Goal: Transaction & Acquisition: Purchase product/service

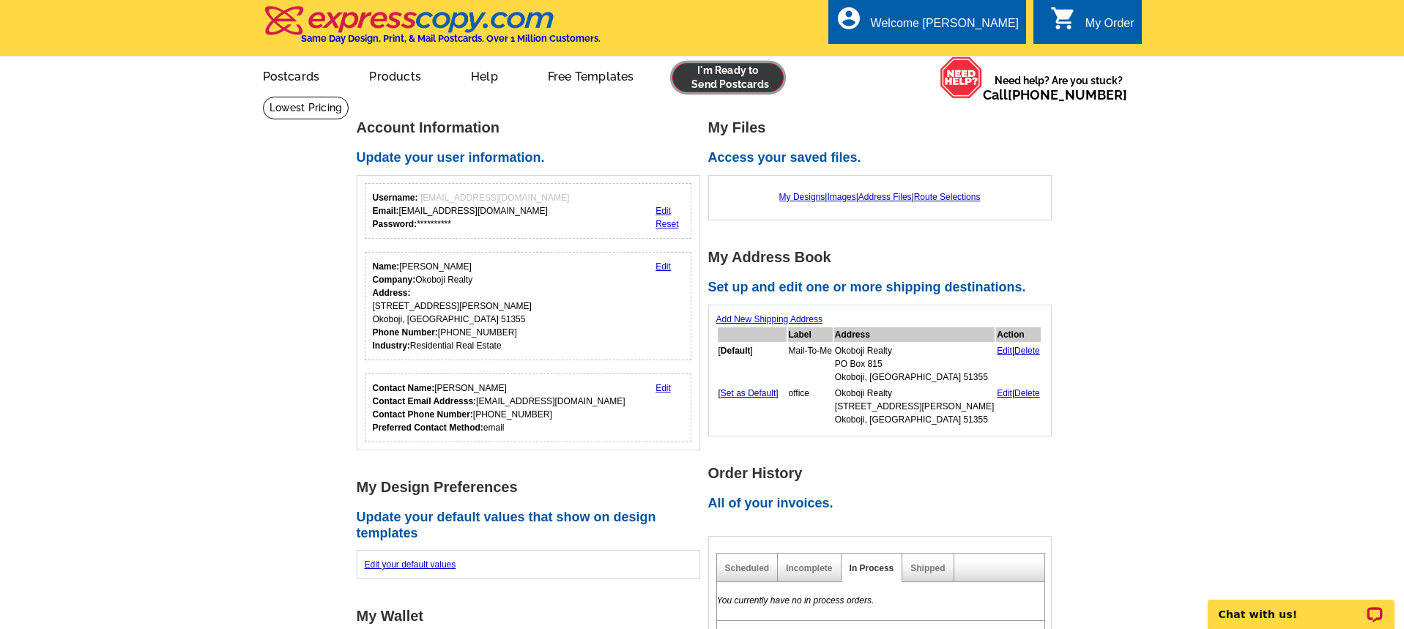
click at [762, 67] on link at bounding box center [728, 77] width 112 height 29
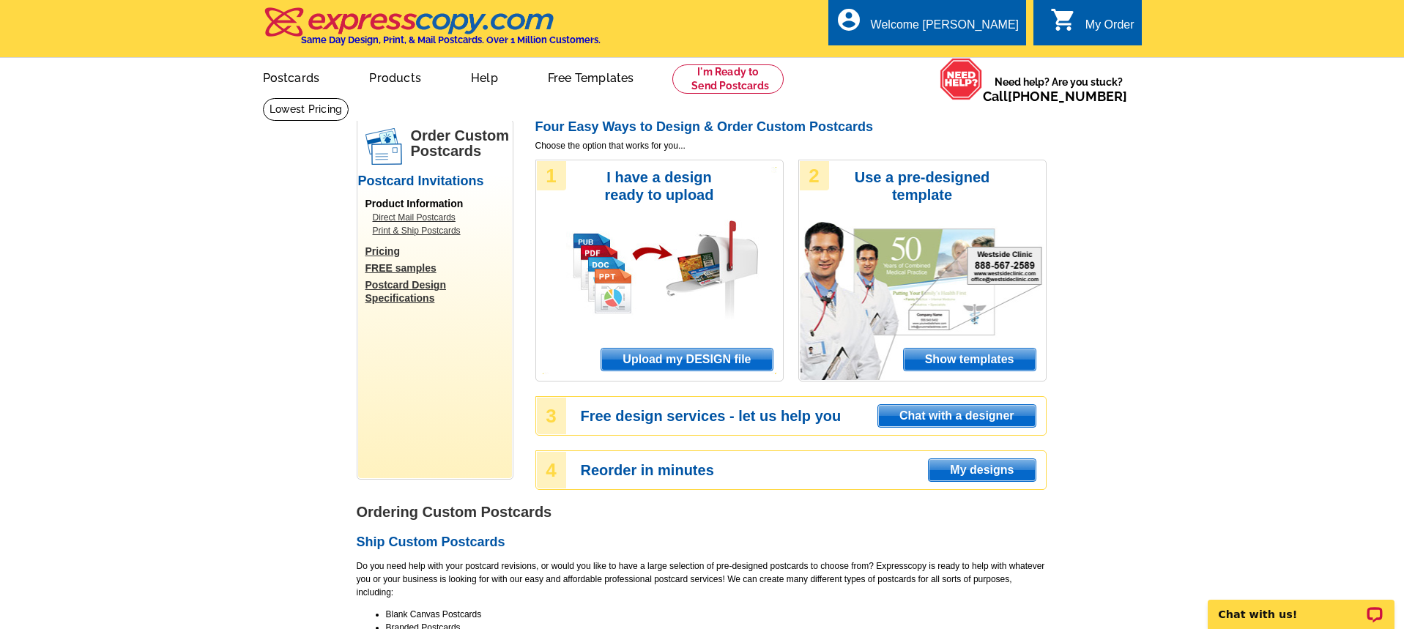
click at [686, 358] on span "Upload my DESIGN file" at bounding box center [686, 360] width 171 height 22
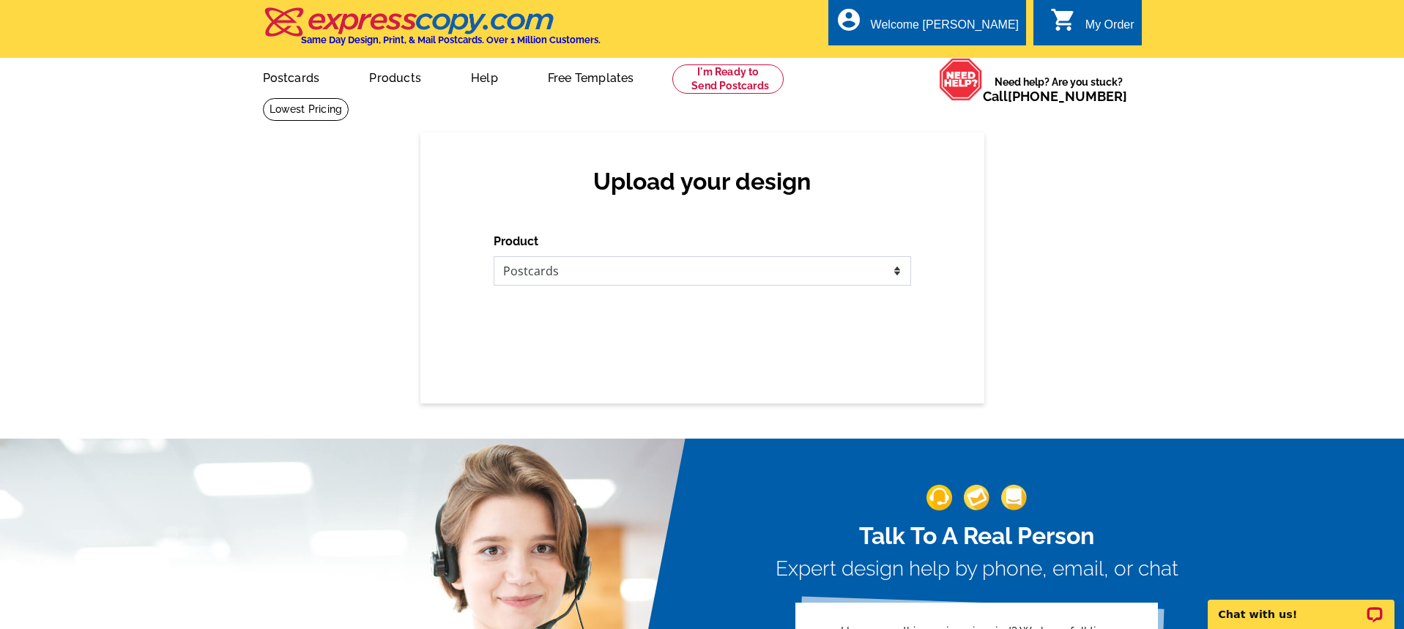
click at [580, 272] on select "Please select the type of file... Postcards Business Cards Letters and flyers G…" at bounding box center [702, 270] width 417 height 29
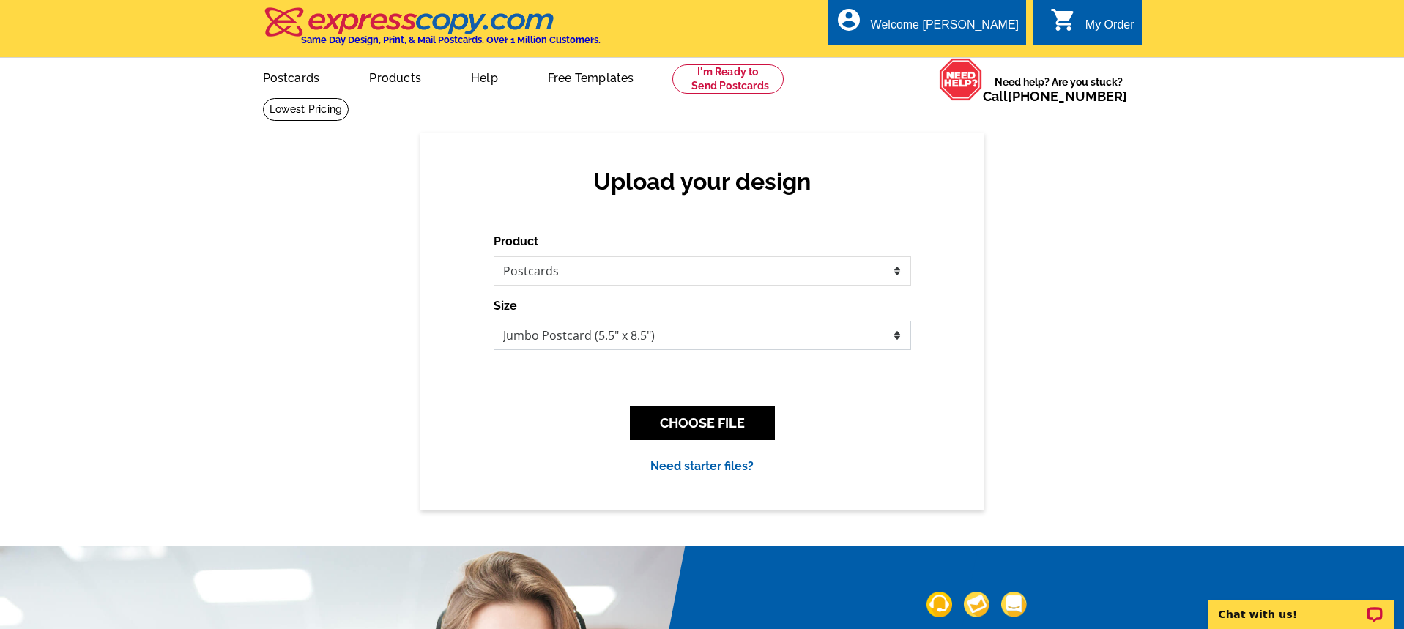
click at [592, 337] on select "Jumbo Postcard (5.5" x 8.5") Regular Postcard (4.25" x 5.6") Panoramic Postcard…" at bounding box center [702, 335] width 417 height 29
select select "9"
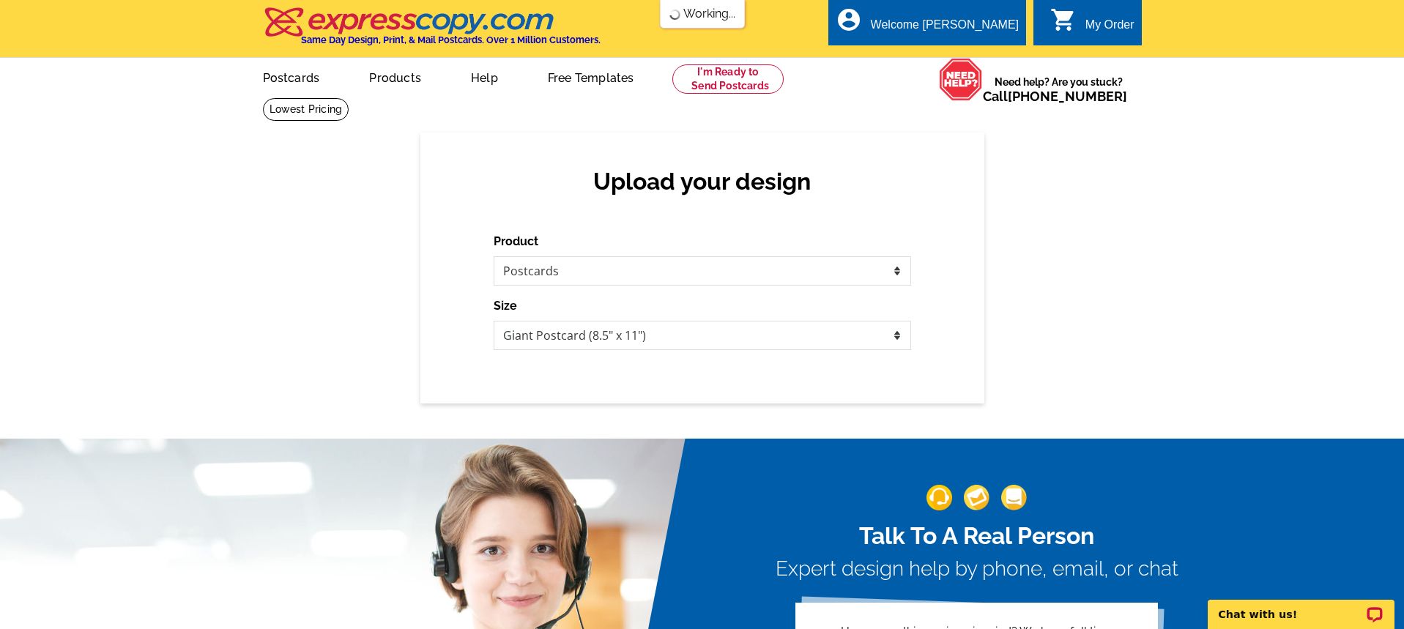
click at [708, 425] on div "Talk To A Real Person Expert design help by phone, email, or chat Have somethin…" at bounding box center [702, 597] width 1404 height 386
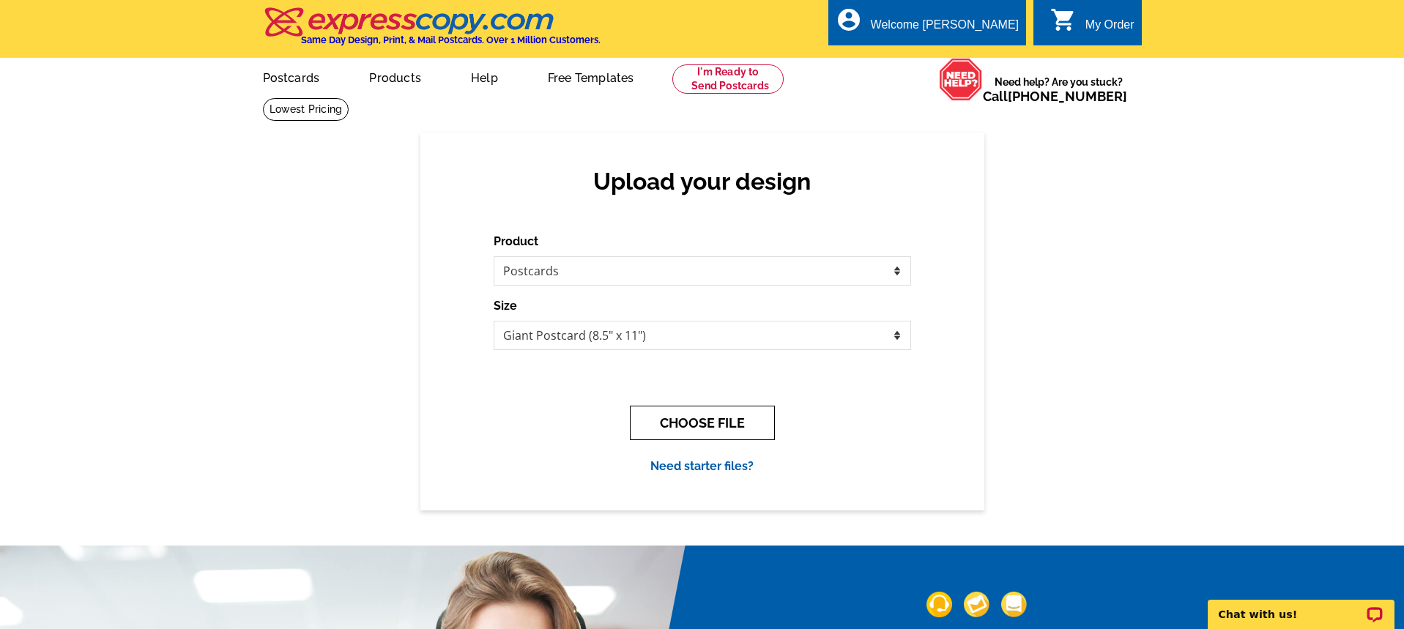
click at [704, 419] on button "CHOOSE FILE" at bounding box center [702, 423] width 145 height 34
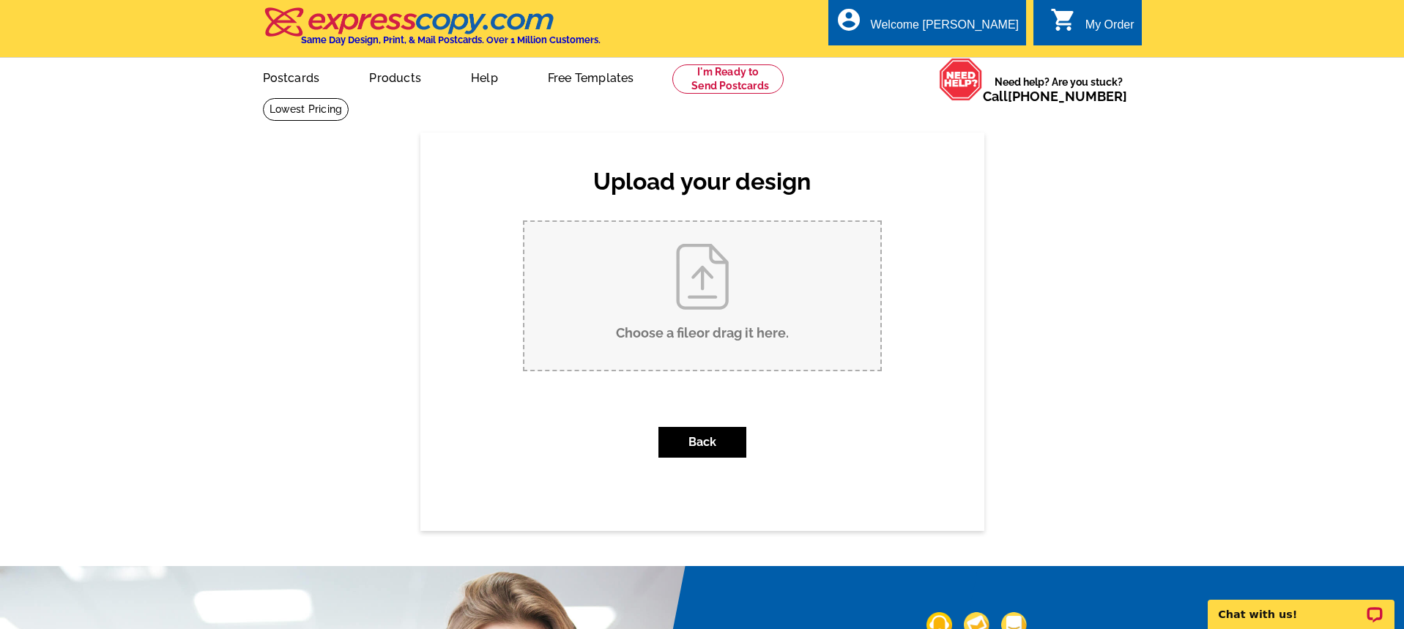
click at [713, 318] on input "Choose a file or drag it here ." at bounding box center [702, 296] width 356 height 148
type input "C:\fakepath\OR-new-listings-postcard_v1.0-small.pdf"
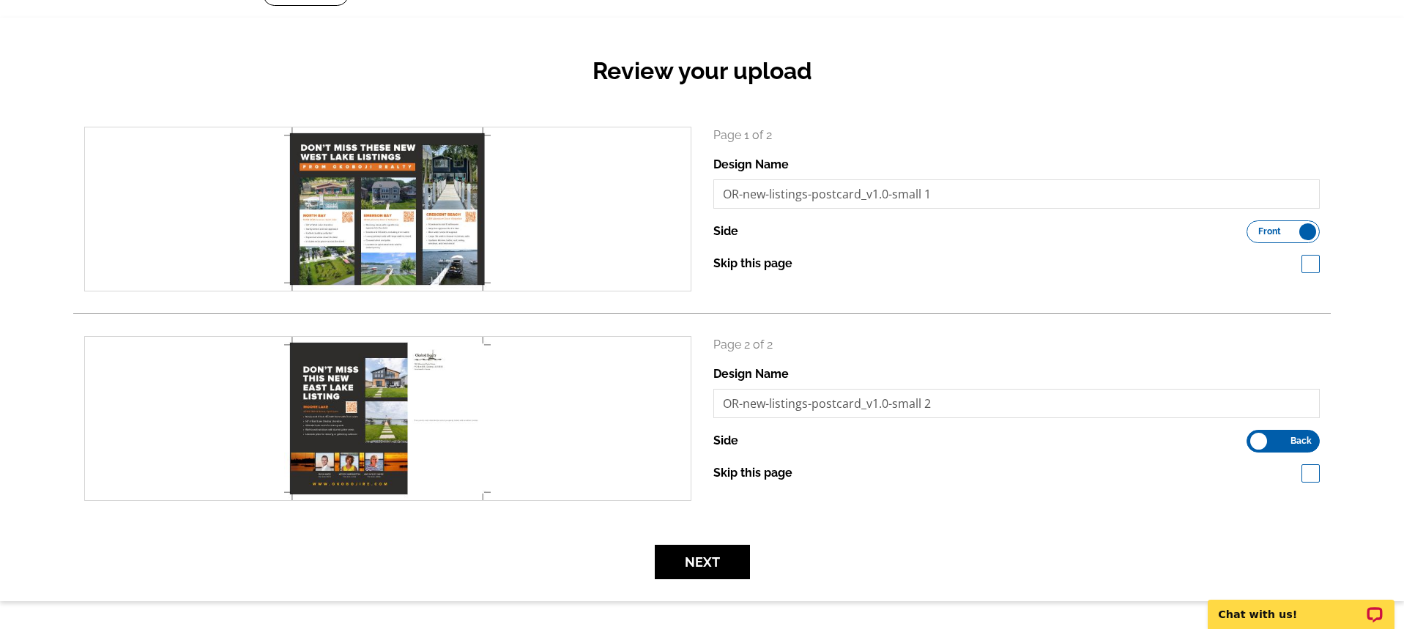
scroll to position [119, 0]
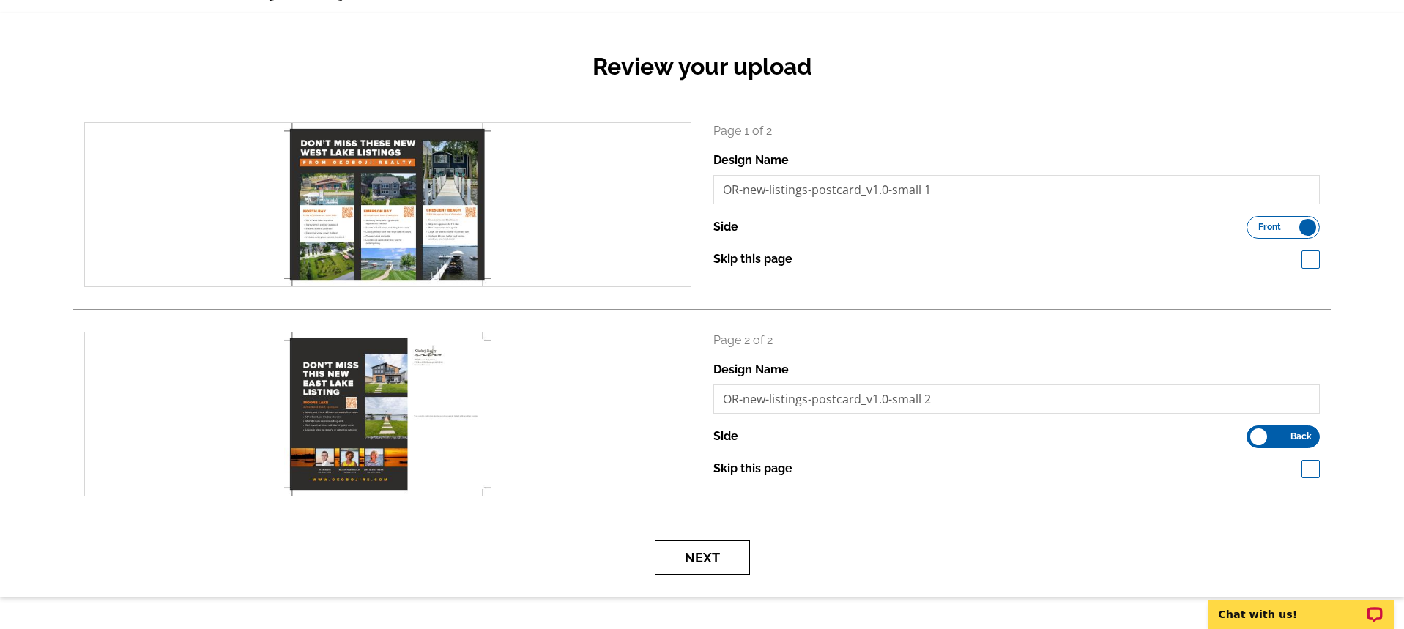
click at [728, 548] on button "Next" at bounding box center [702, 557] width 95 height 34
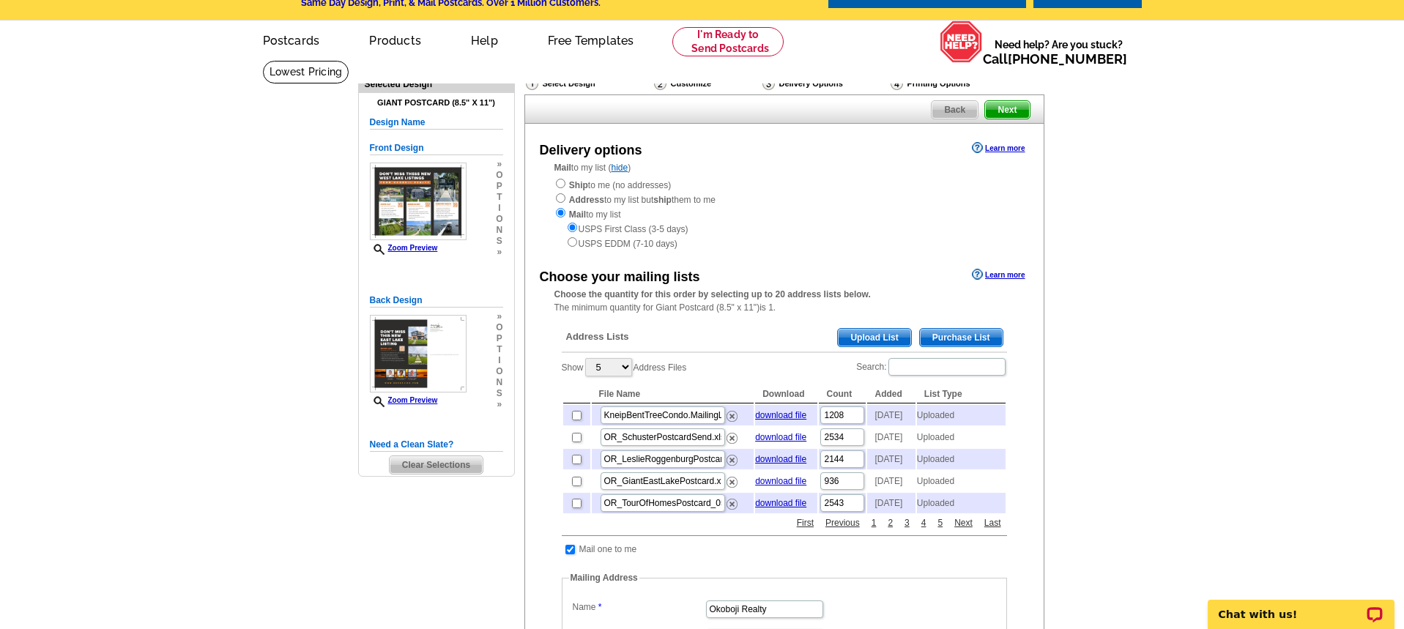
scroll to position [38, 0]
click at [876, 338] on span "Upload List" at bounding box center [874, 337] width 73 height 18
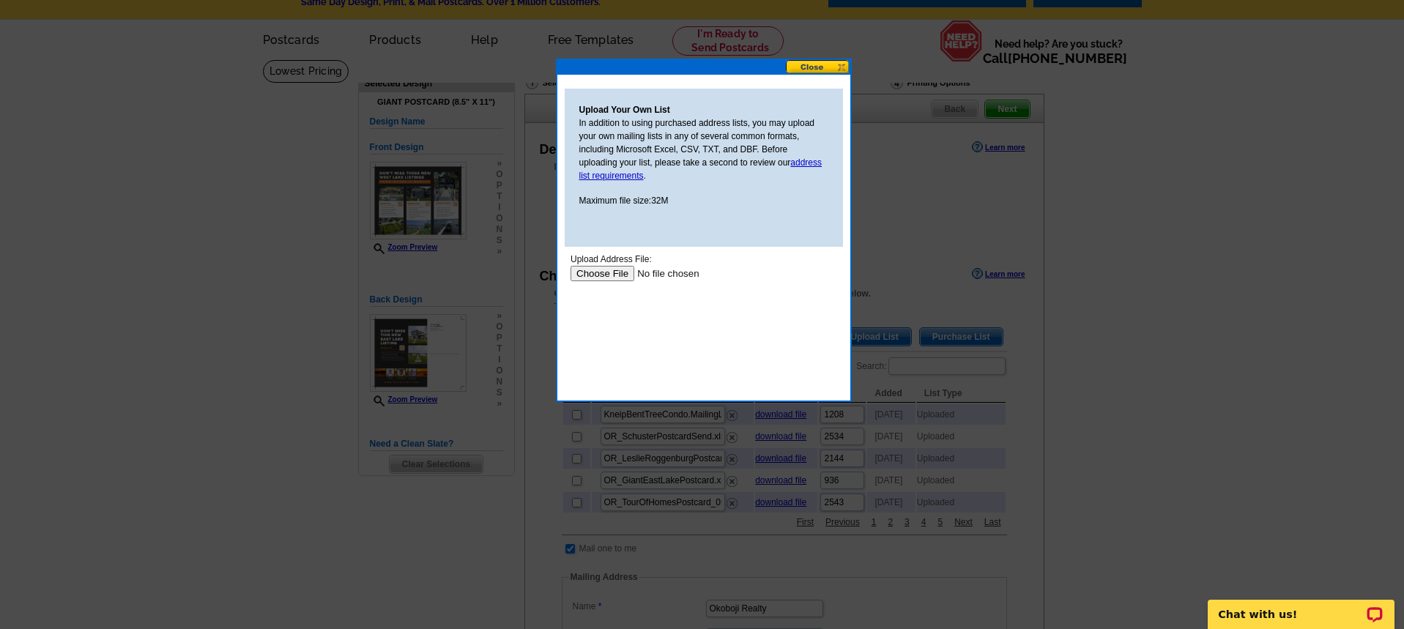
scroll to position [0, 0]
click at [625, 273] on input "file" at bounding box center [662, 273] width 185 height 15
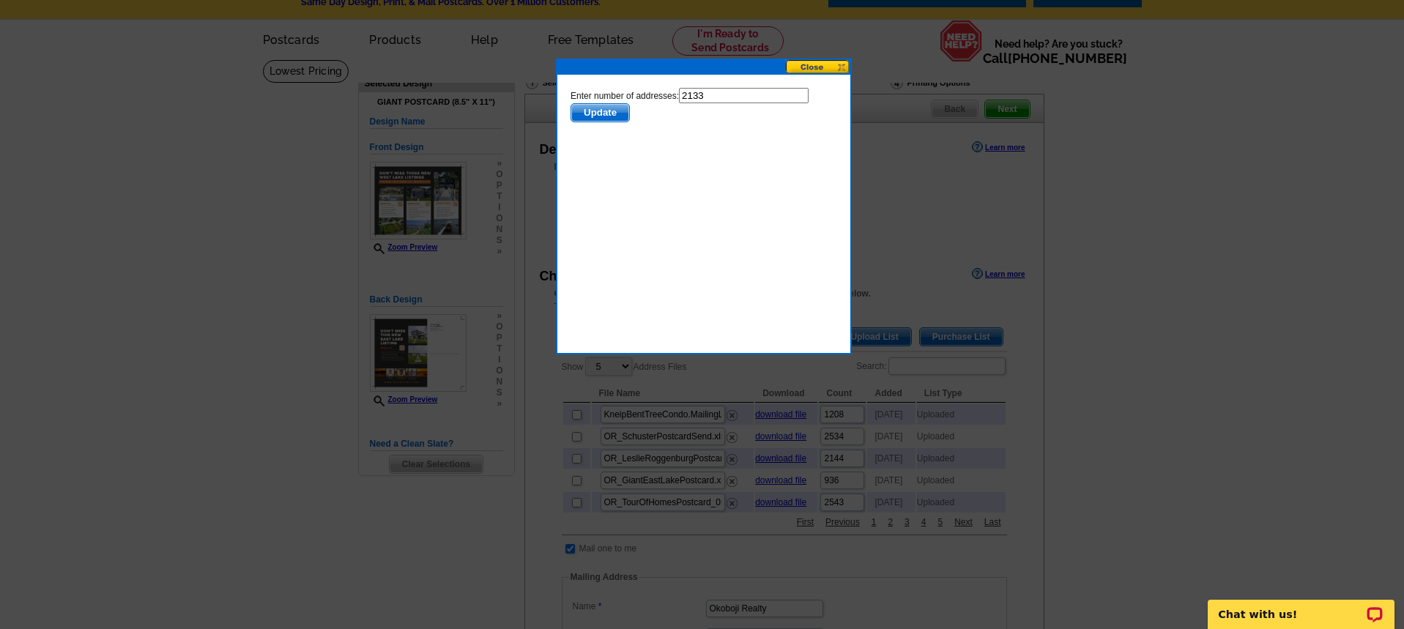
scroll to position [42, 0]
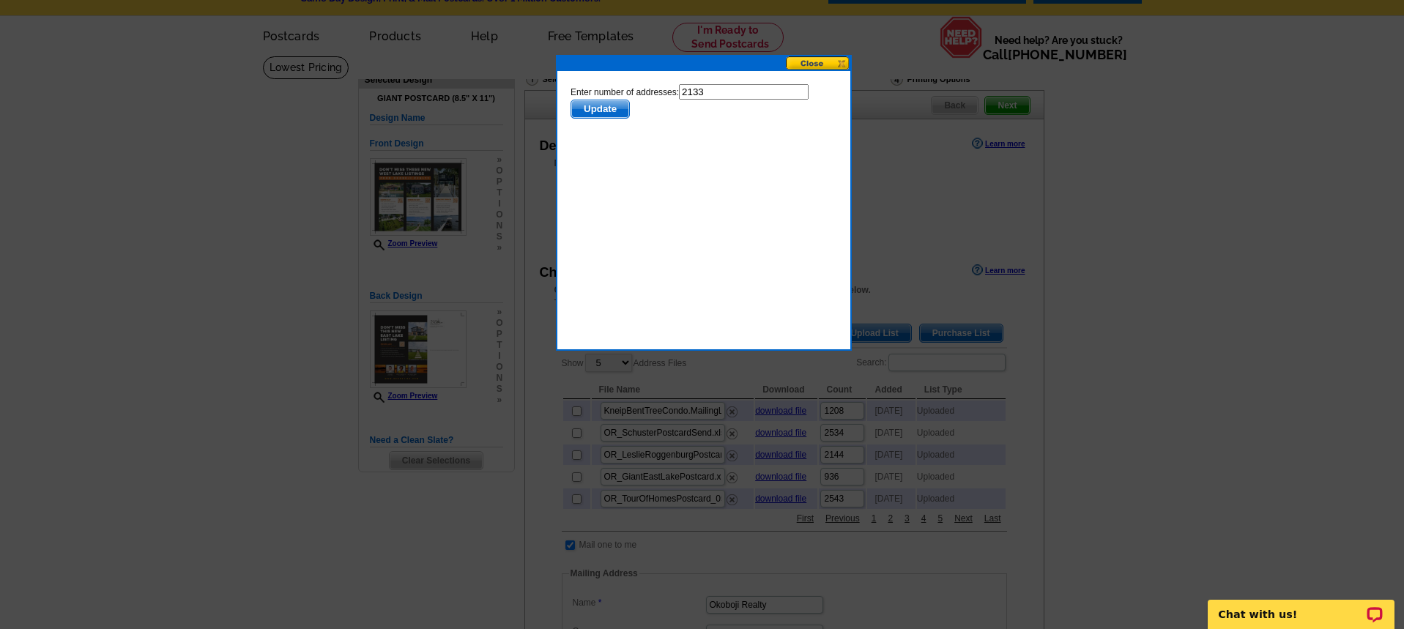
click at [609, 106] on span "Update" at bounding box center [600, 109] width 58 height 18
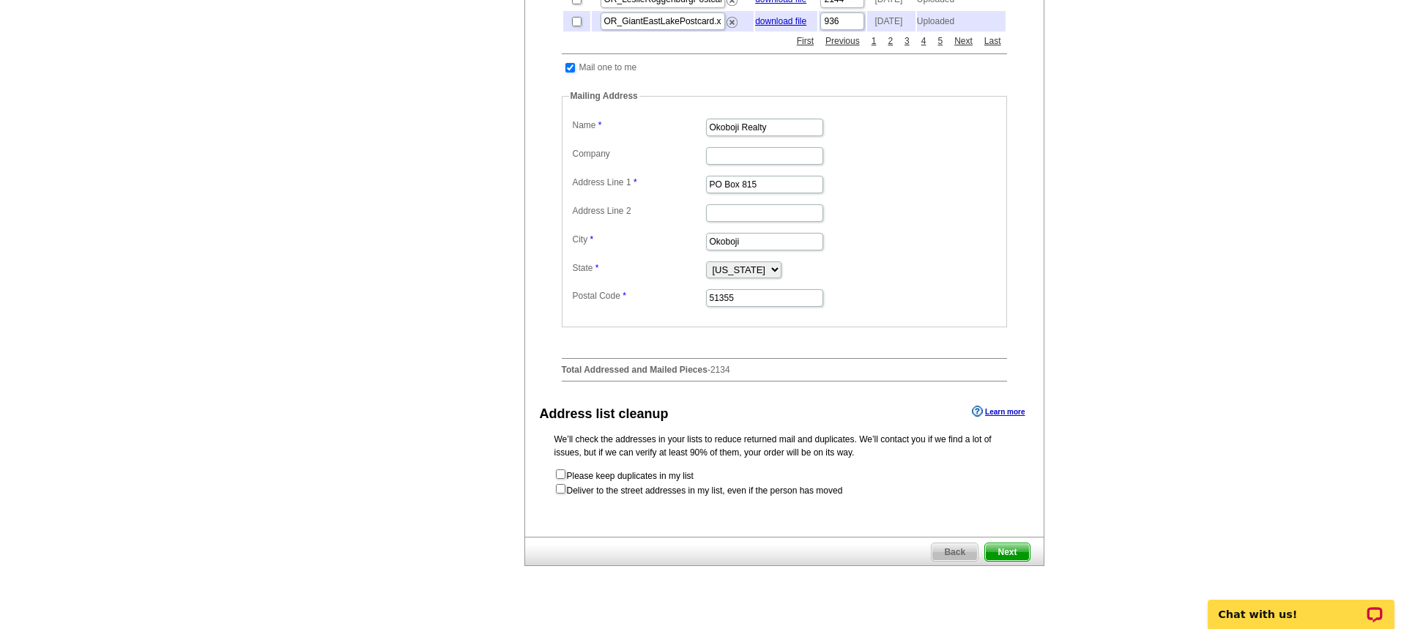
scroll to position [527, 0]
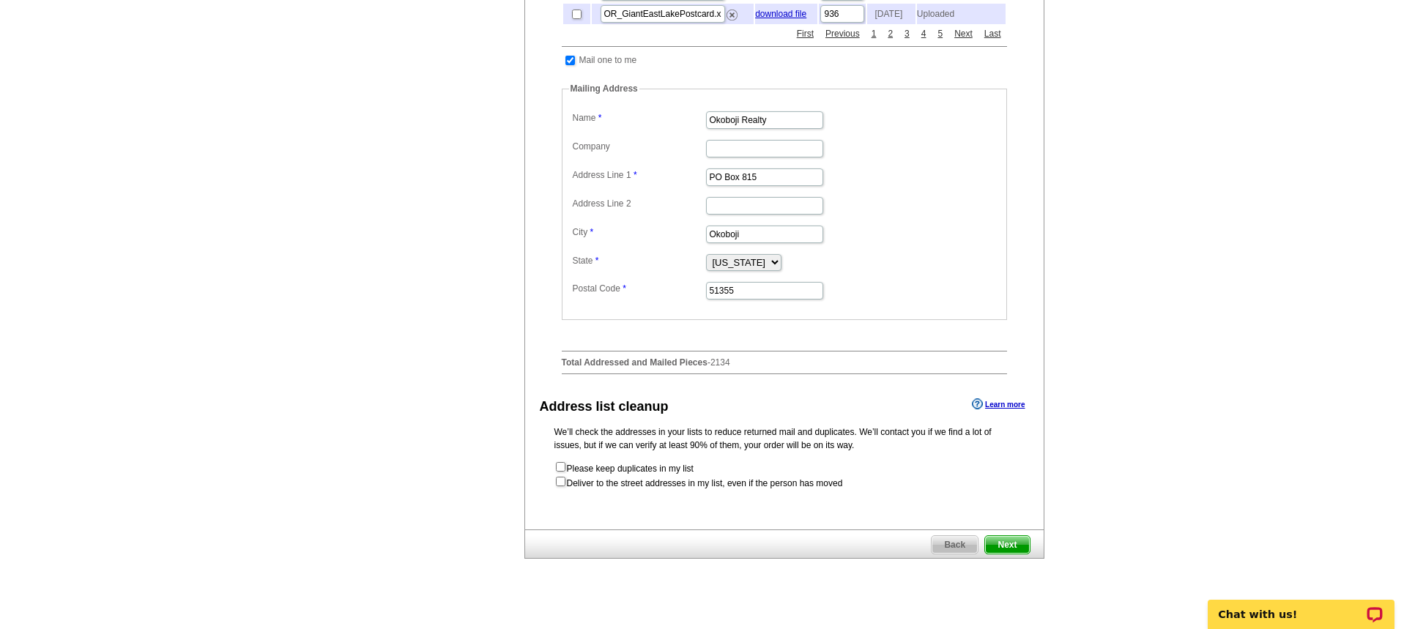
click at [1019, 554] on span "Next" at bounding box center [1007, 545] width 44 height 18
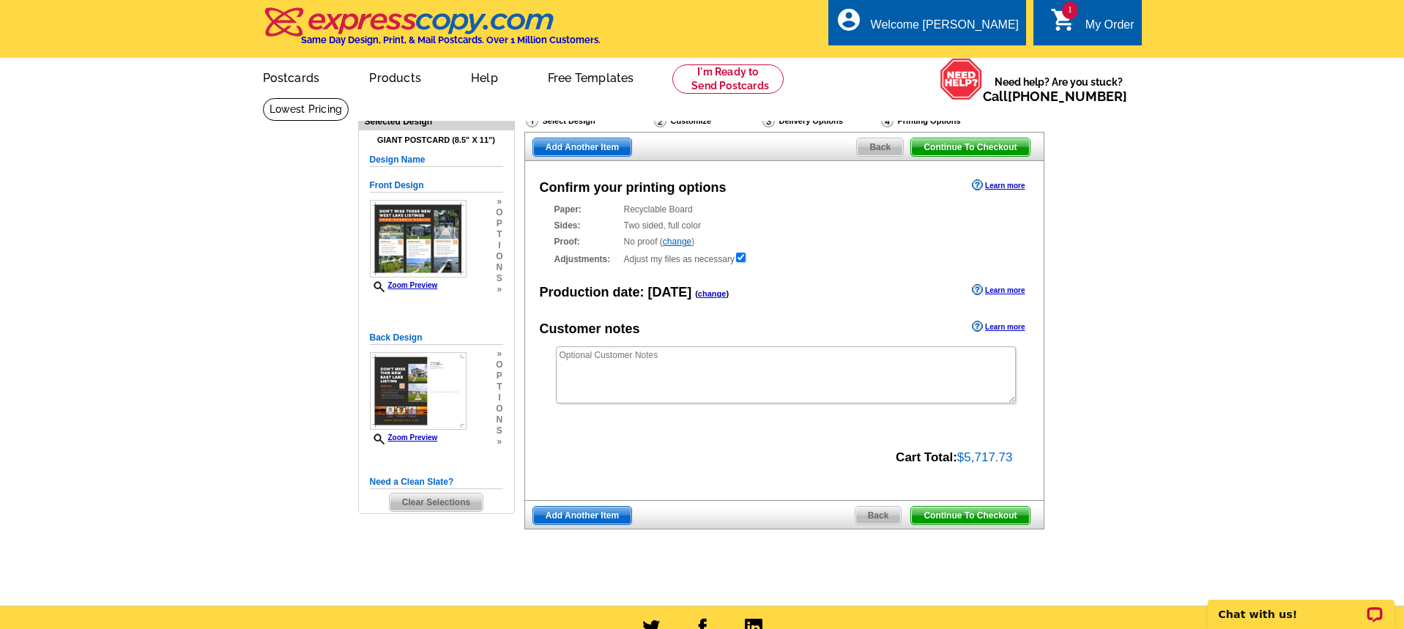
click at [1002, 513] on span "Continue To Checkout" at bounding box center [970, 516] width 118 height 18
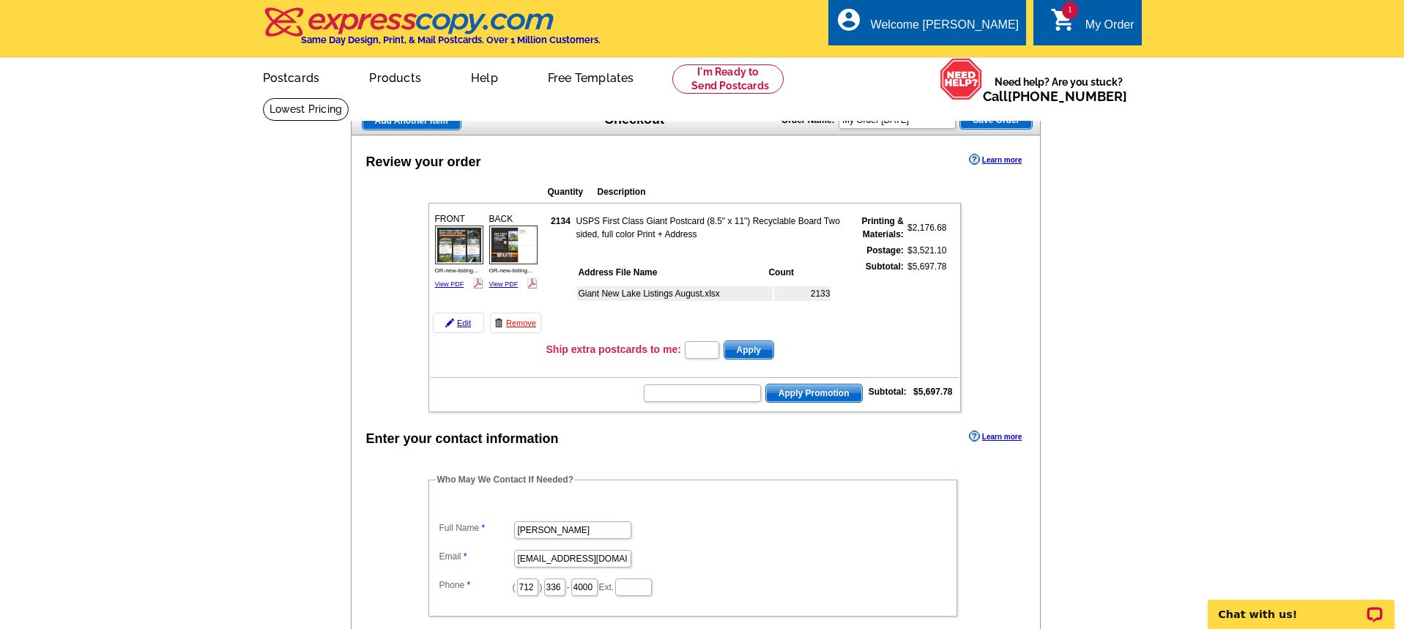
scroll to position [8, 0]
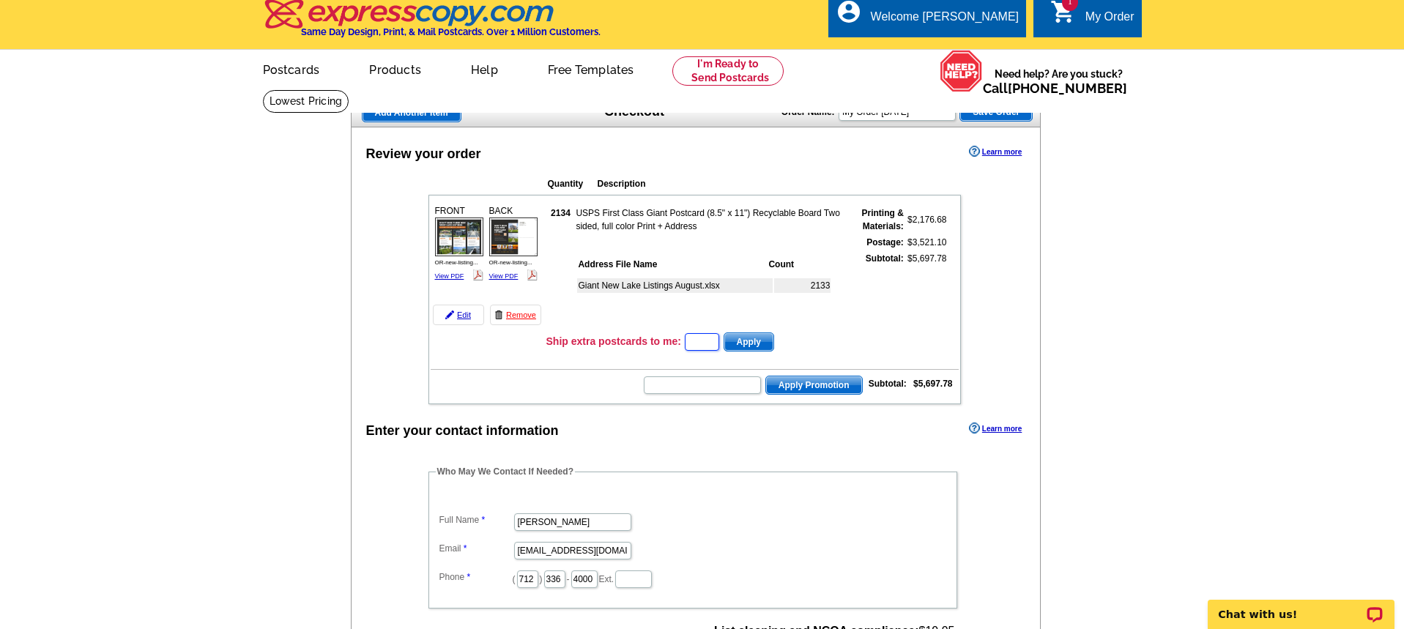
click at [695, 340] on input "text" at bounding box center [702, 342] width 34 height 18
type input "10"
click at [742, 343] on span "Apply" at bounding box center [748, 342] width 49 height 18
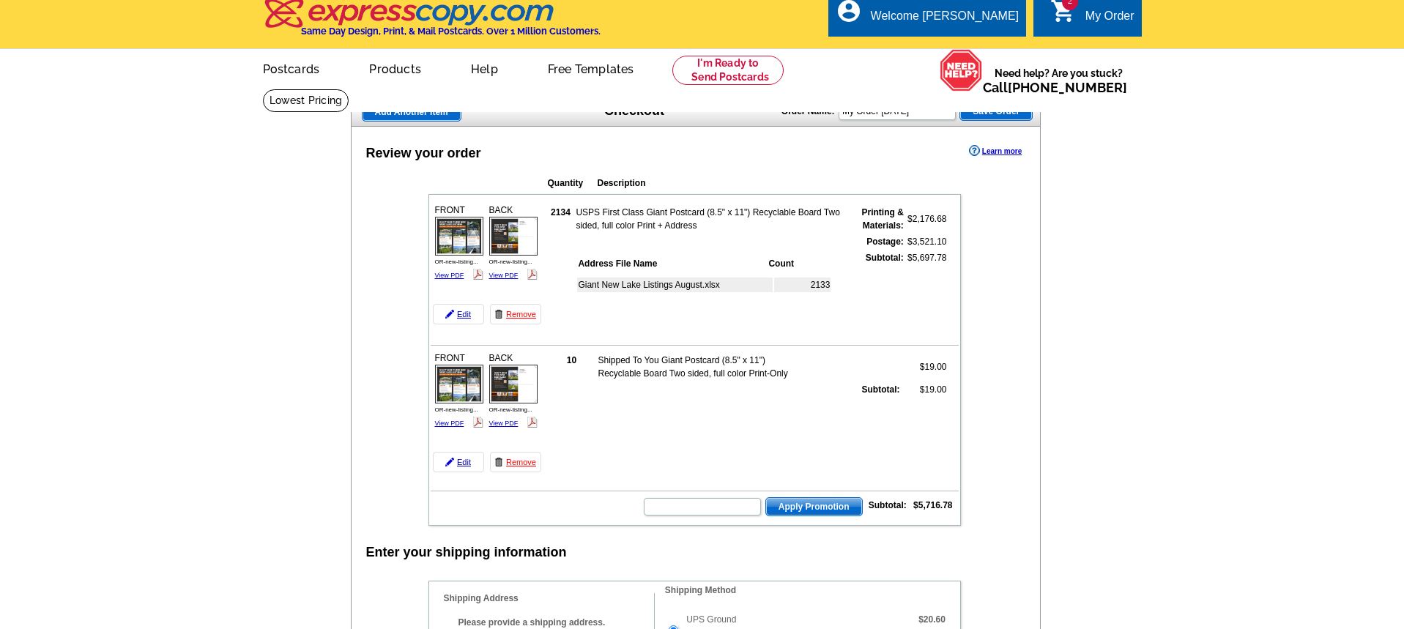
scroll to position [8, 0]
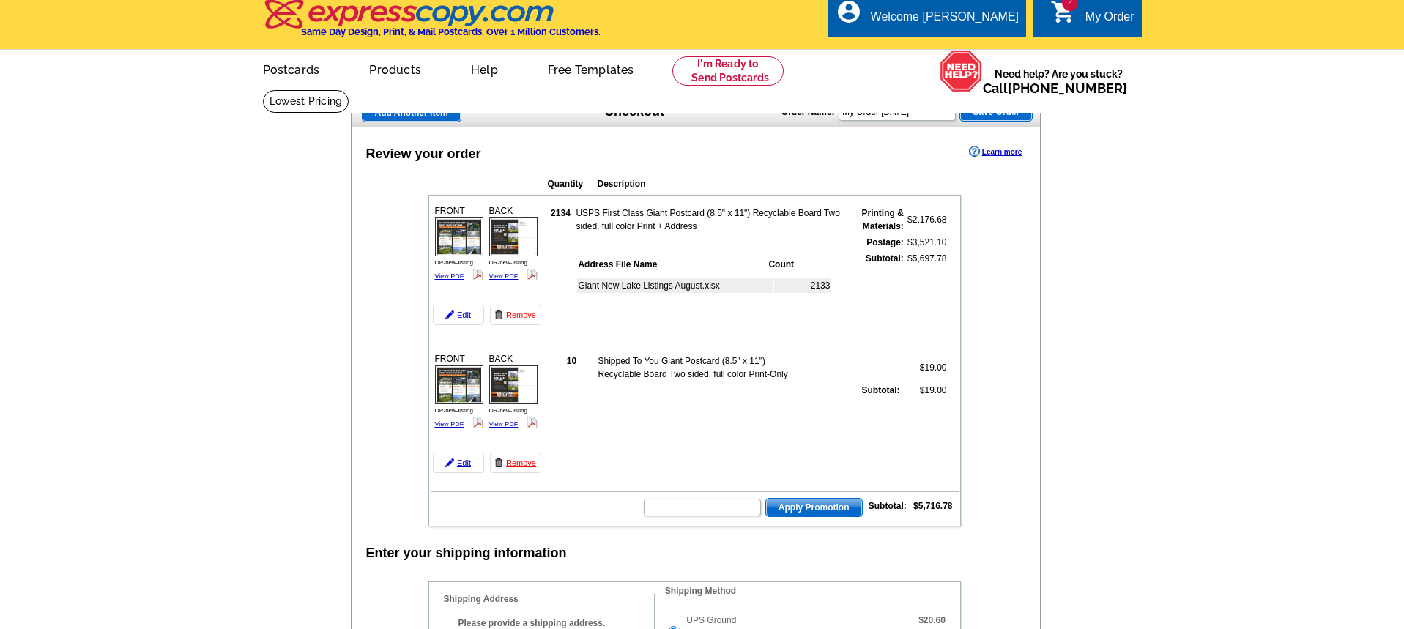
click at [568, 204] on td "2134 USPS First Class Giant Postcard (8.5" x 11") Recyclable Board Two sided, f…" at bounding box center [752, 265] width 413 height 130
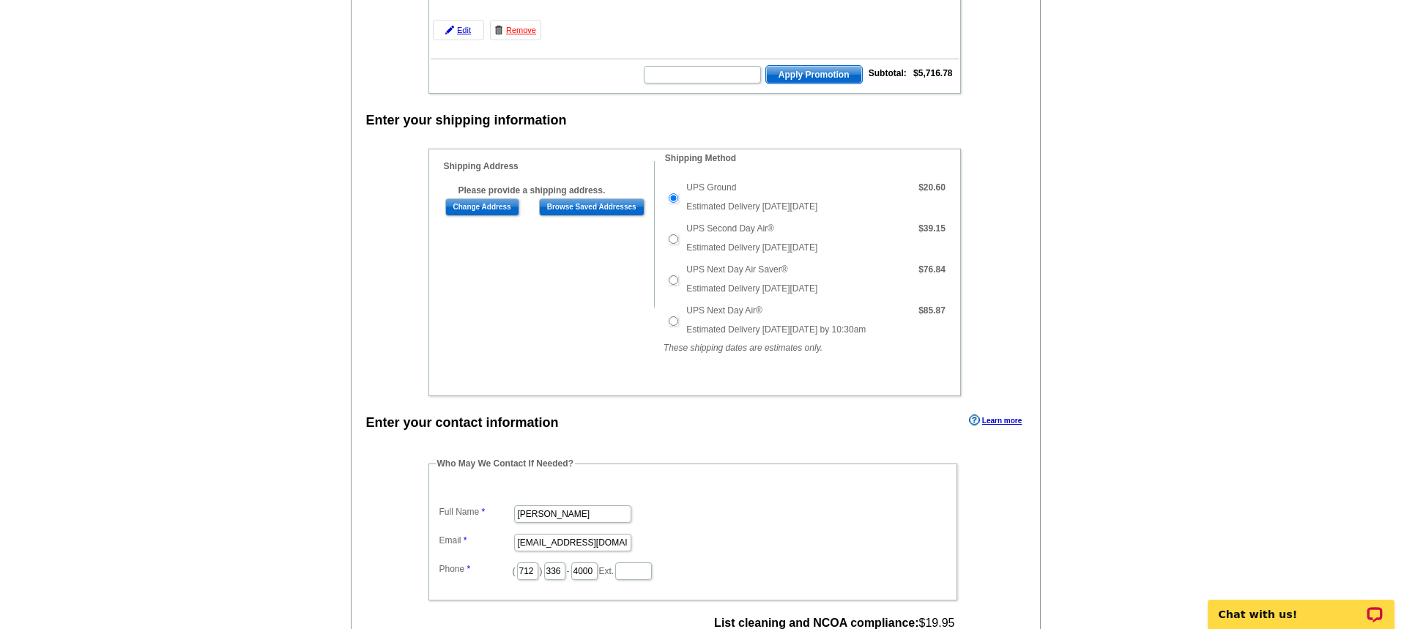
scroll to position [0, 0]
click at [573, 209] on input "Browse Saved Addresses" at bounding box center [591, 207] width 105 height 18
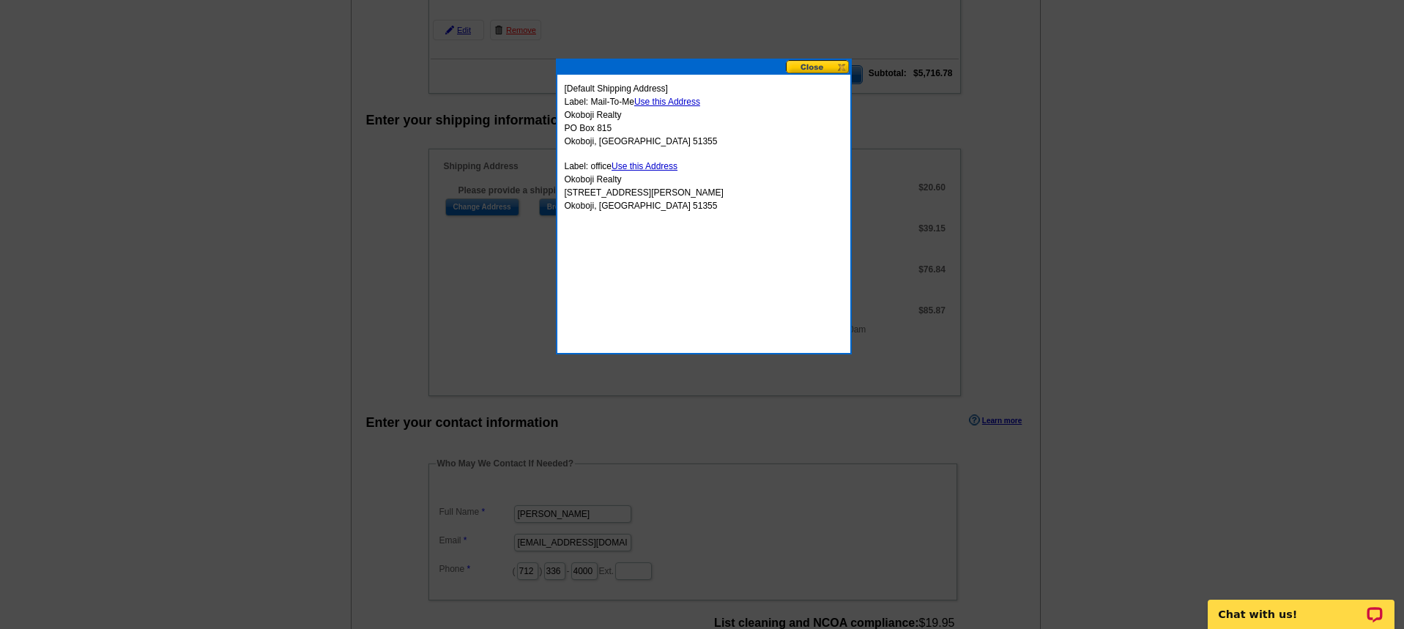
click at [650, 167] on link "Use this Address" at bounding box center [645, 166] width 66 height 10
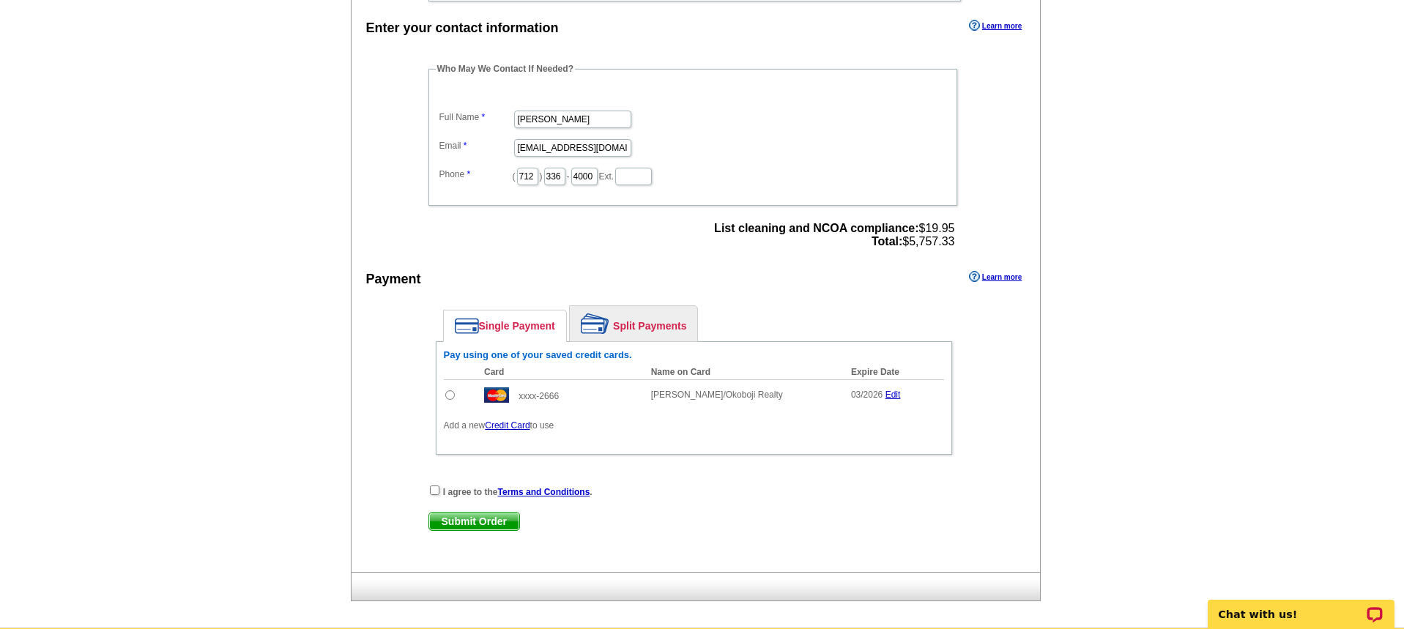
scroll to position [918, 0]
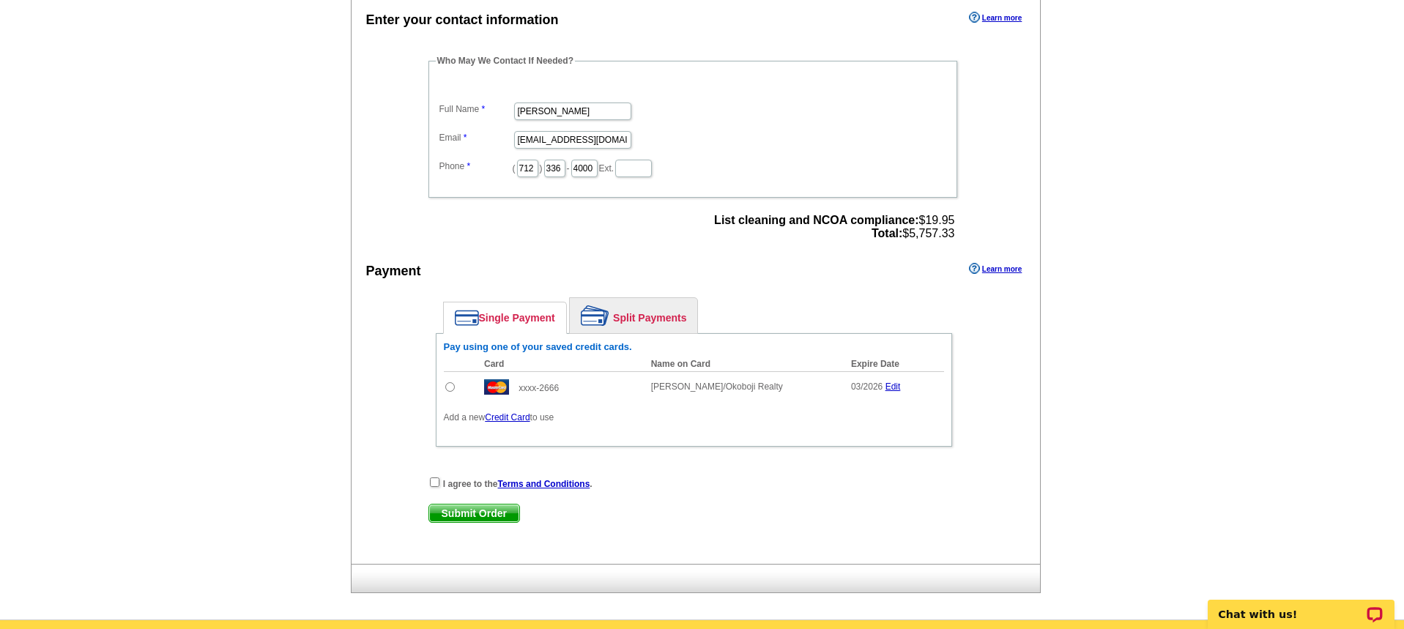
click at [447, 386] on input "radio" at bounding box center [450, 387] width 10 height 10
radio input "true"
click at [431, 479] on input "checkbox" at bounding box center [435, 482] width 10 height 10
checkbox input "true"
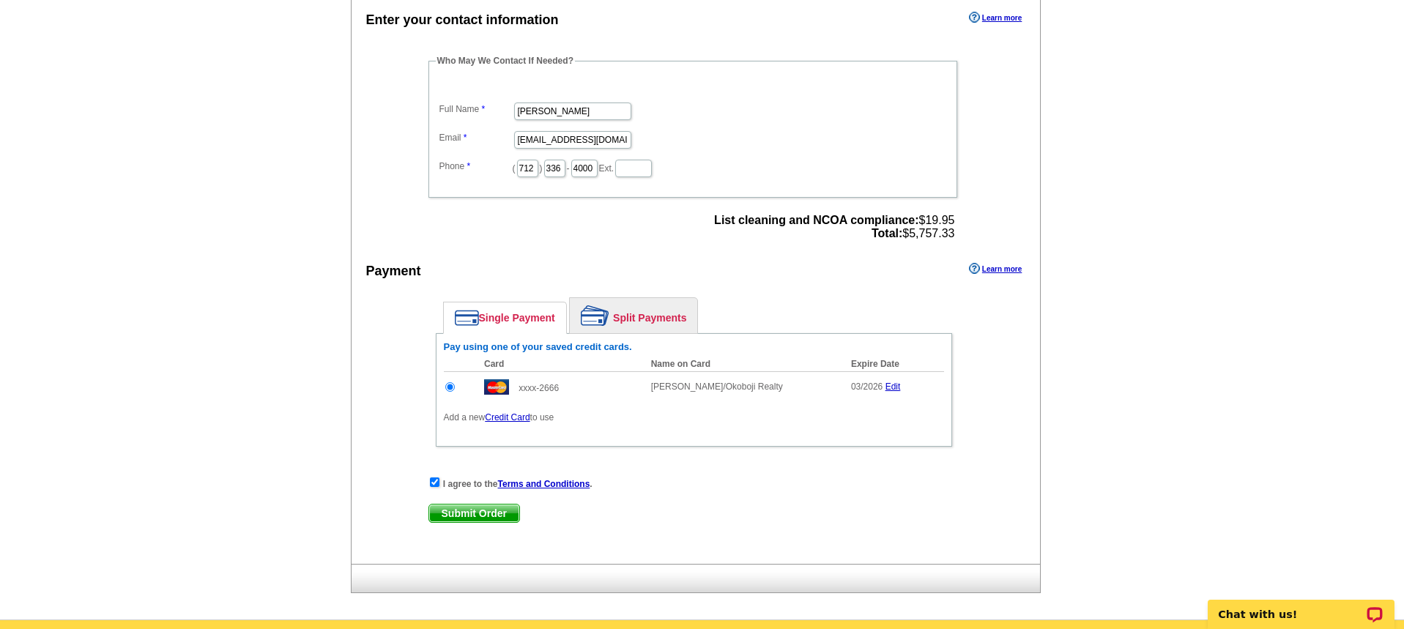
click at [499, 518] on span "Submit Order" at bounding box center [474, 514] width 90 height 18
